Goal: Task Accomplishment & Management: Manage account settings

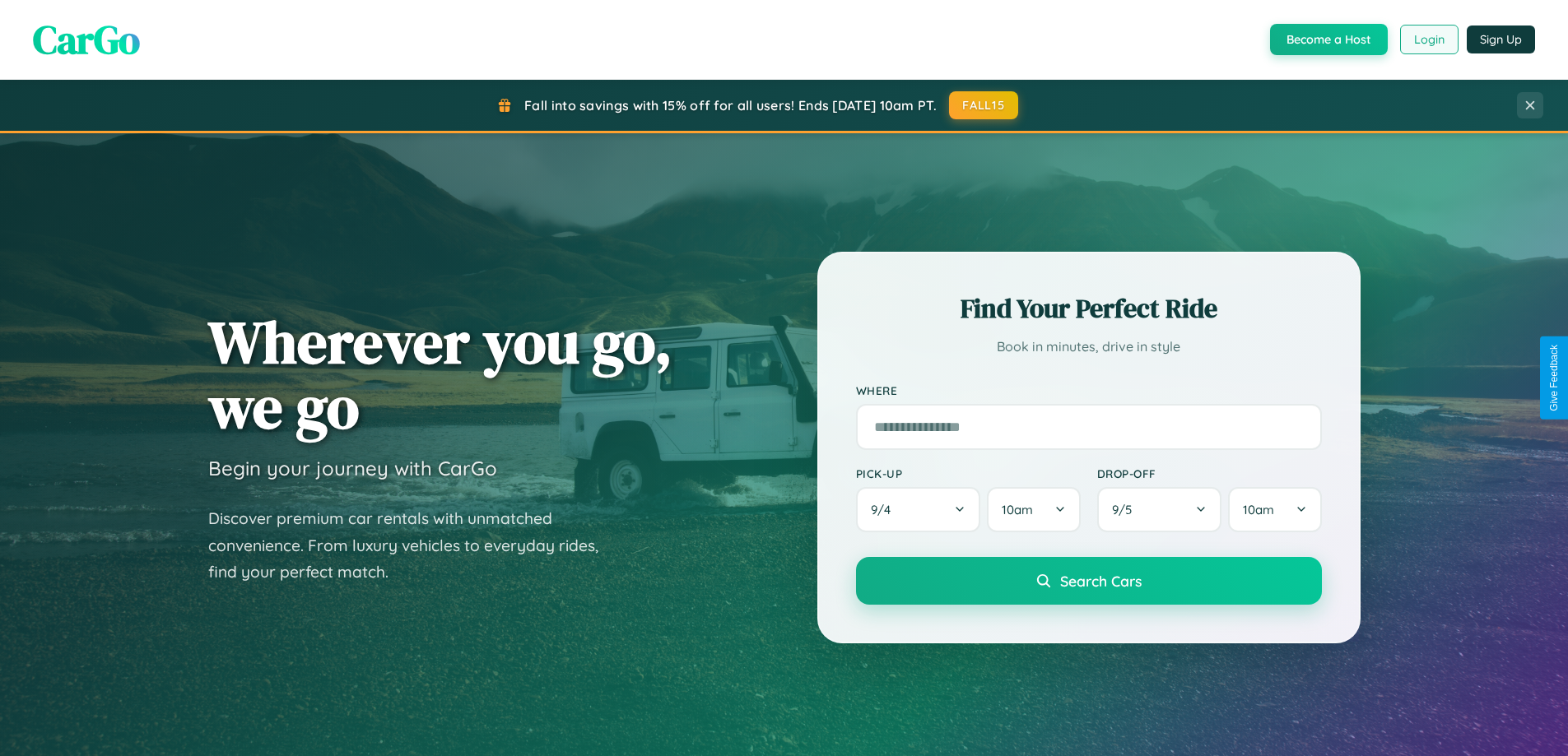
click at [1428, 40] on button "Login" at bounding box center [1428, 40] width 58 height 30
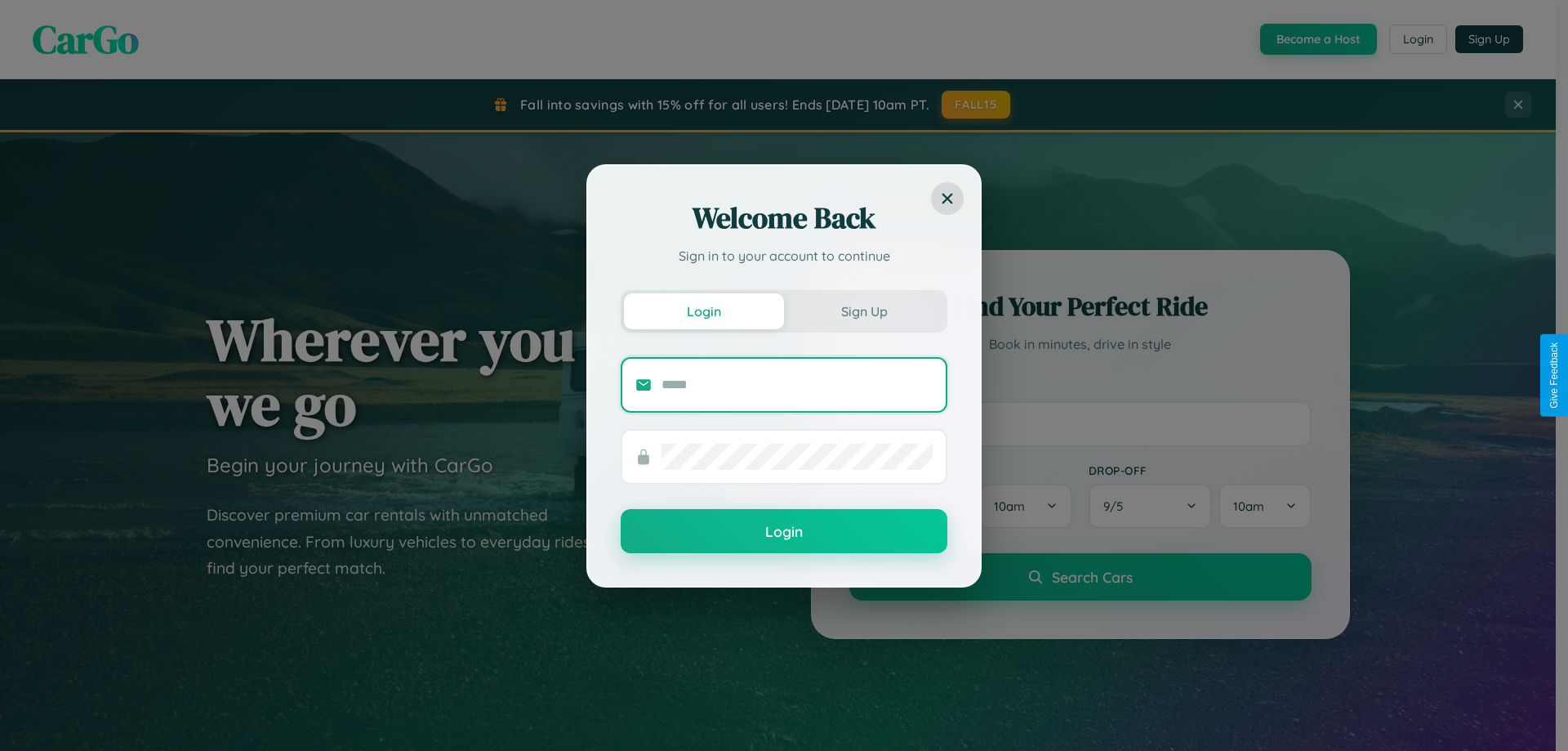
click at [797, 384] on input "text" at bounding box center [797, 385] width 271 height 26
type input "**********"
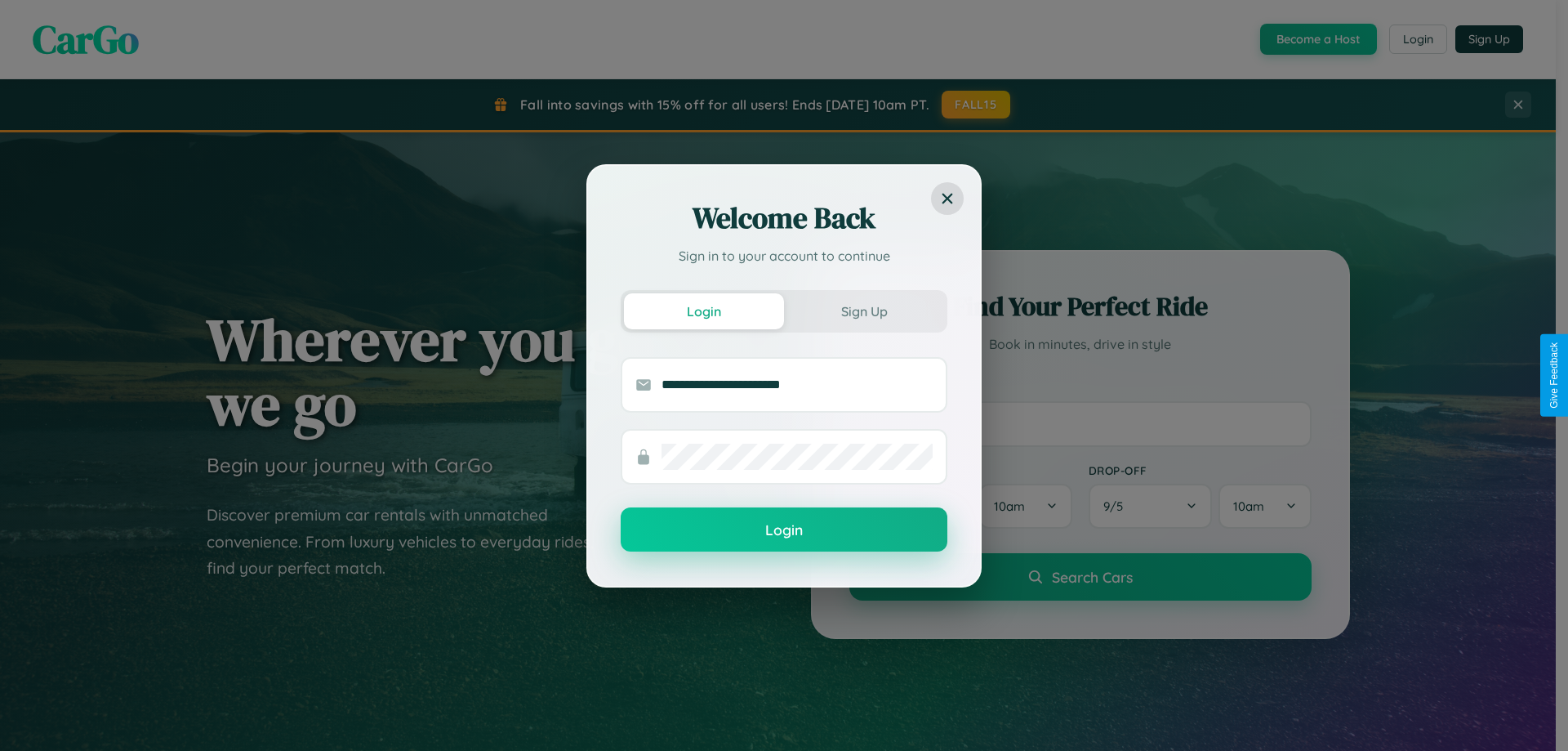
click at [784, 530] on button "Login" at bounding box center [784, 529] width 327 height 44
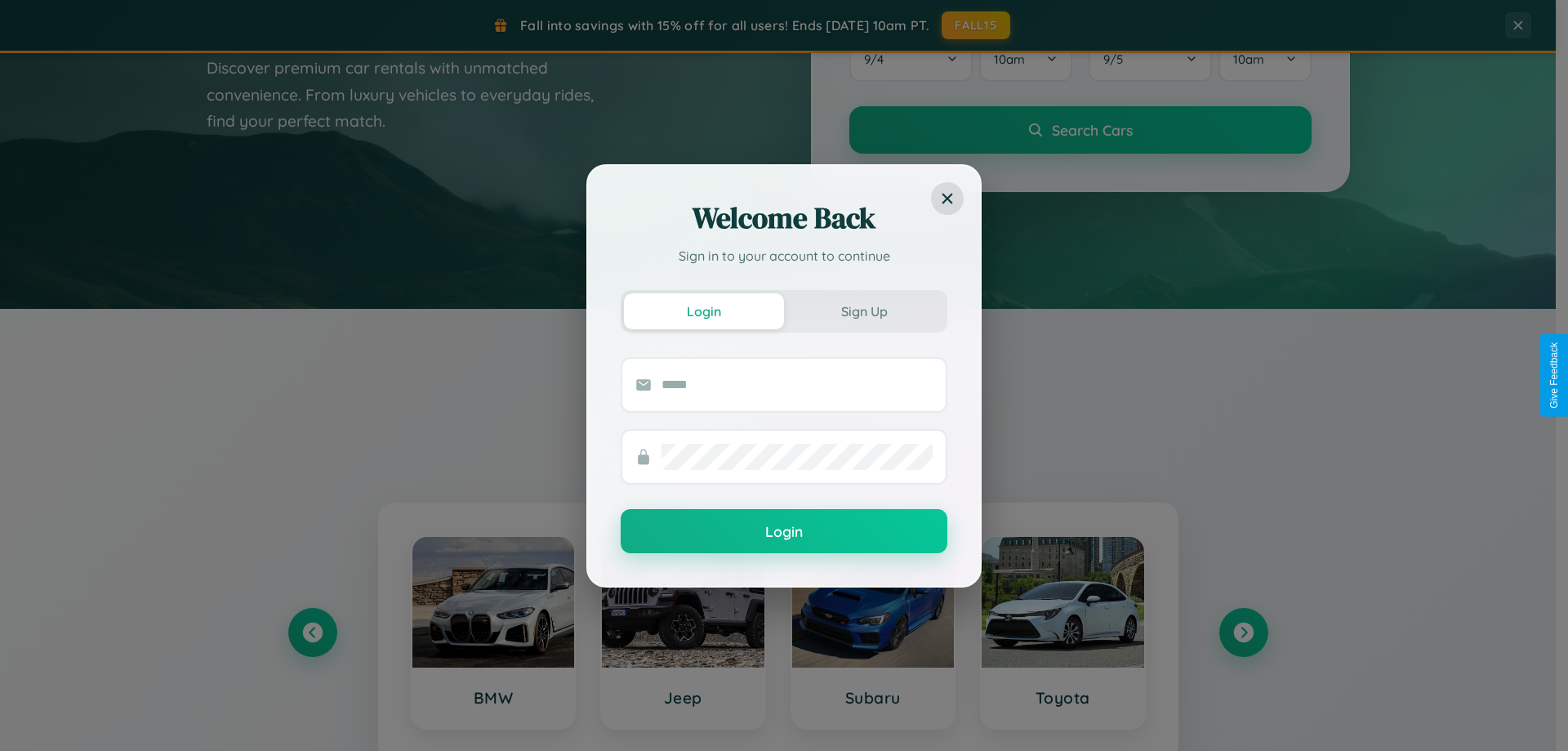
scroll to position [705, 0]
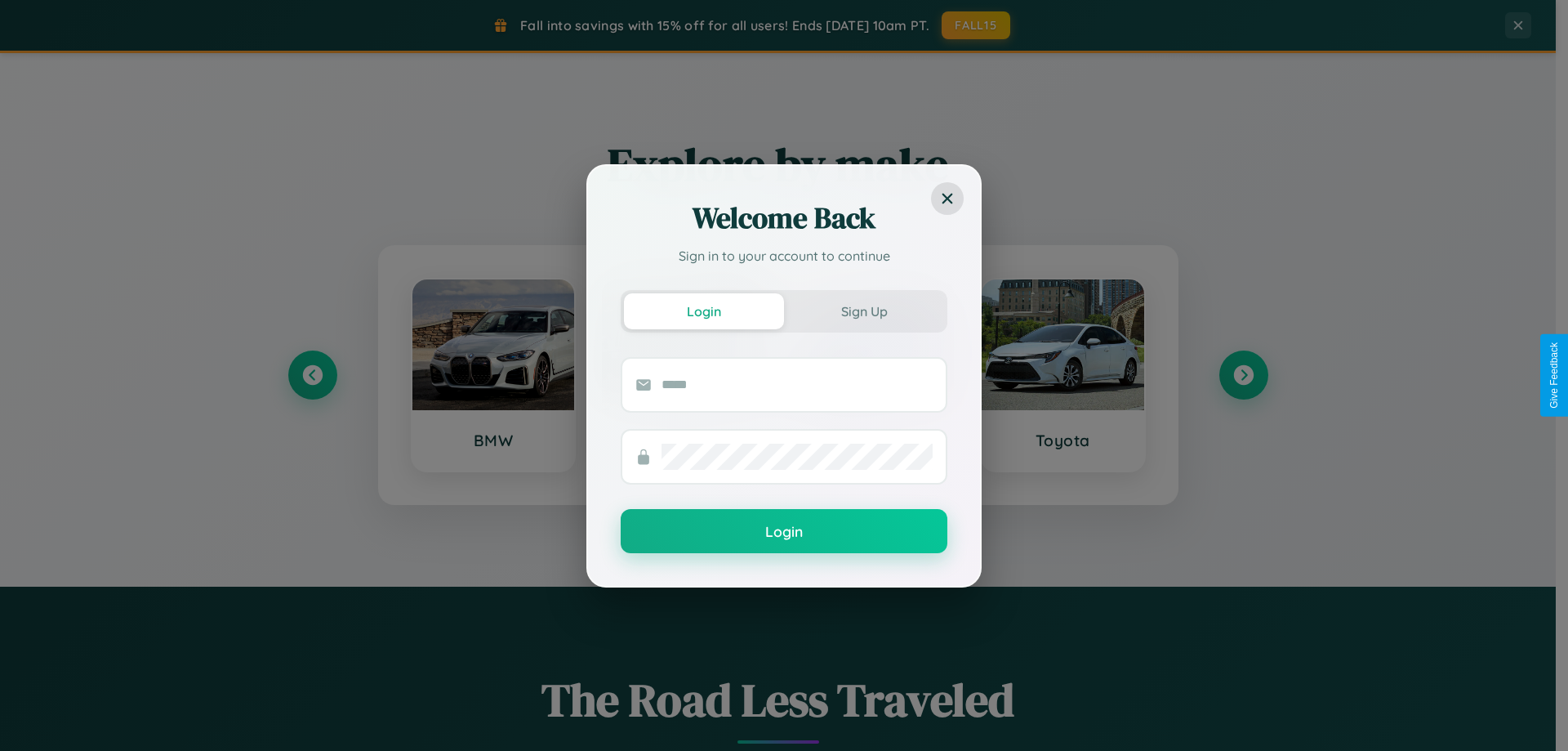
click at [1244, 376] on div "Welcome Back Sign in to your account to continue Login Sign Up Login" at bounding box center [784, 376] width 1568 height 751
click at [312, 376] on div "Welcome Back Sign in to your account to continue Login Sign Up Login" at bounding box center [784, 376] width 1568 height 751
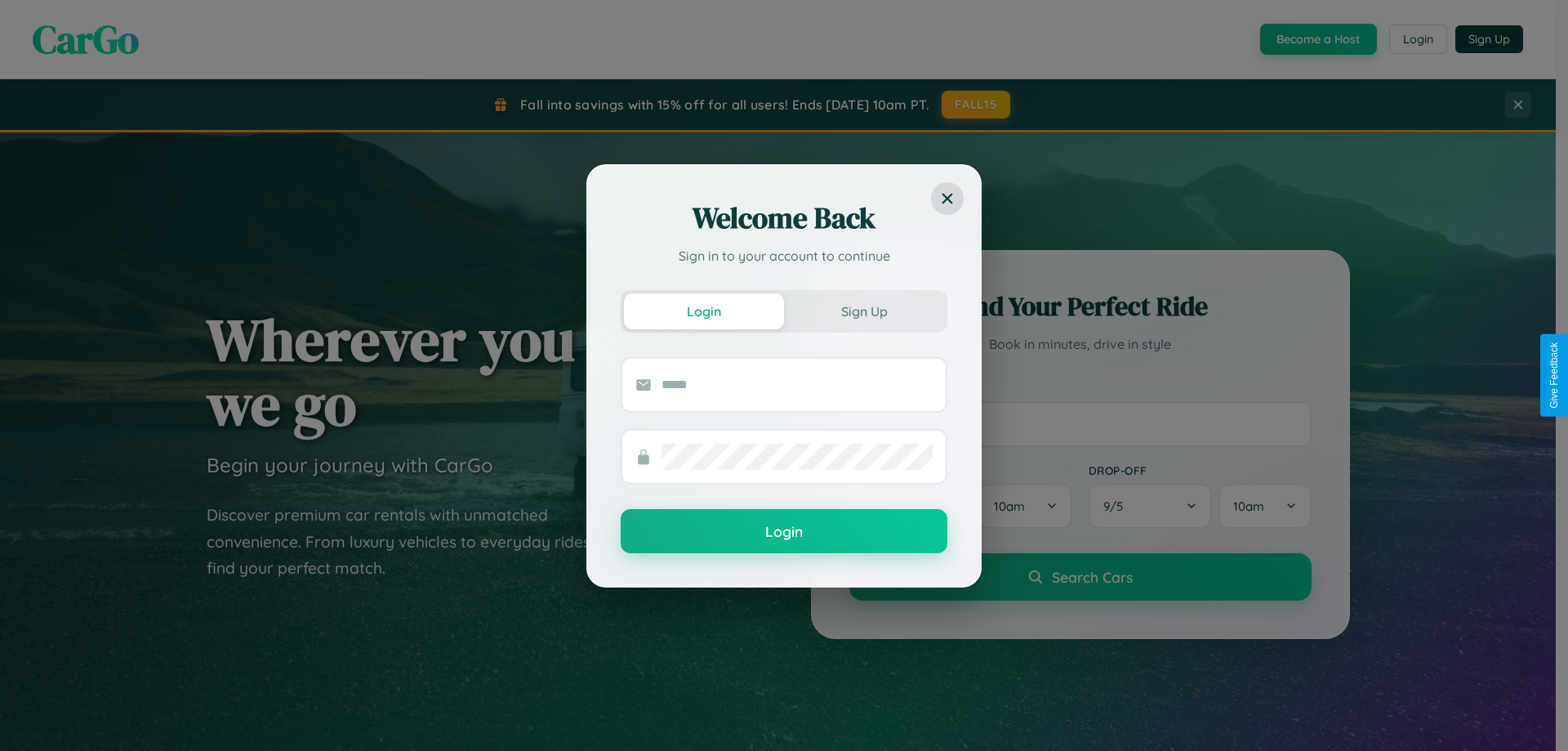
click at [1317, 39] on div "Welcome Back Sign in to your account to continue Login Sign Up Login" at bounding box center [784, 376] width 1568 height 751
click at [865, 311] on button "Sign Up" at bounding box center [864, 311] width 160 height 36
